Goal: Transaction & Acquisition: Book appointment/travel/reservation

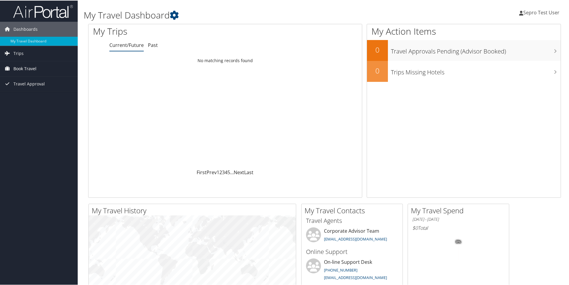
click at [24, 69] on span "Book Travel" at bounding box center [24, 68] width 23 height 15
click at [31, 90] on link "Book/Manage Online Trips" at bounding box center [39, 89] width 78 height 9
click at [528, 11] on span "Sepro Test User" at bounding box center [541, 12] width 36 height 7
click at [505, 96] on link "Sign Out" at bounding box center [524, 97] width 67 height 10
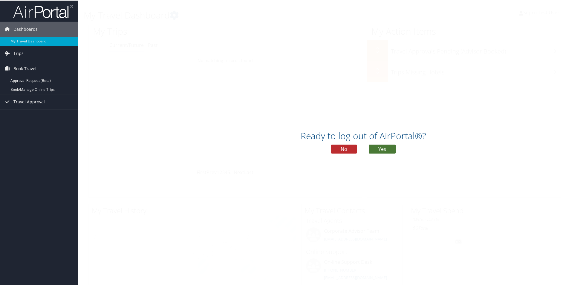
click at [385, 149] on button "Yes" at bounding box center [381, 148] width 27 height 9
